Goal: Register for event/course

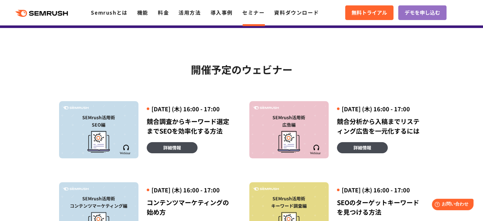
click at [311, 137] on div at bounding box center [288, 140] width 73 height 24
click at [382, 153] on link "詳細情報" at bounding box center [362, 147] width 51 height 11
